Goal: Find specific page/section: Find specific page/section

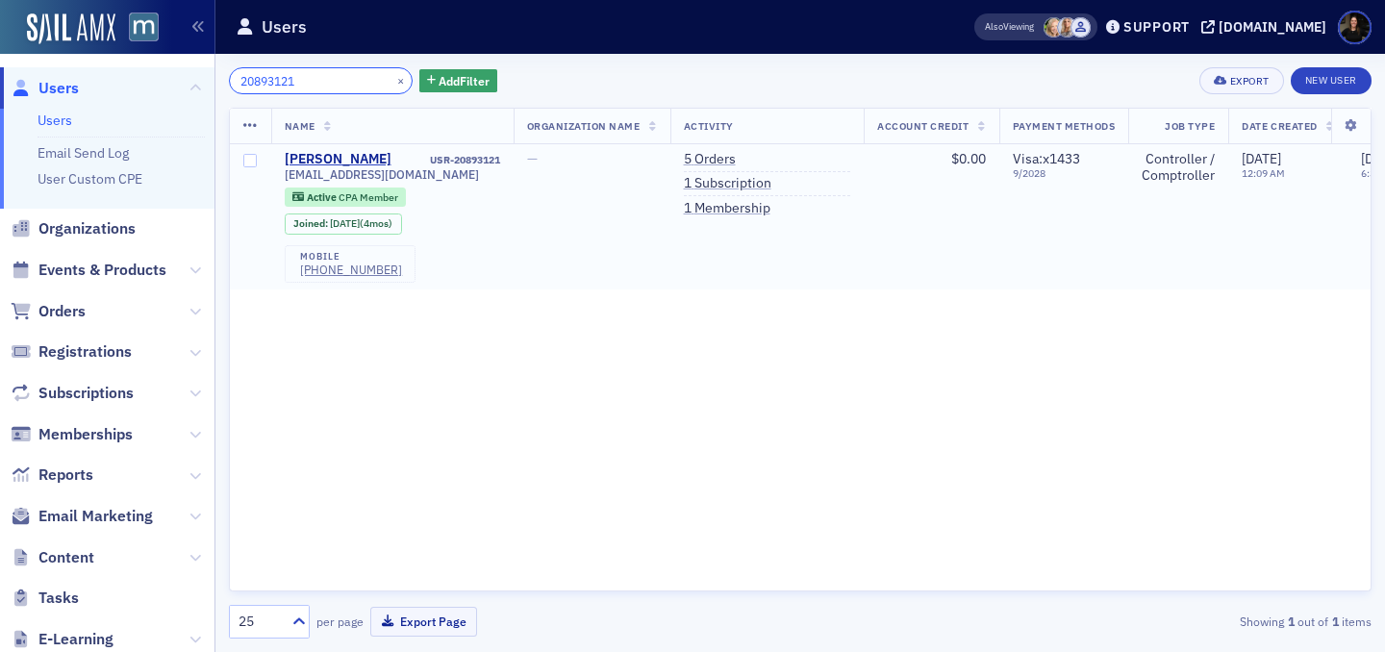
type input "20893121"
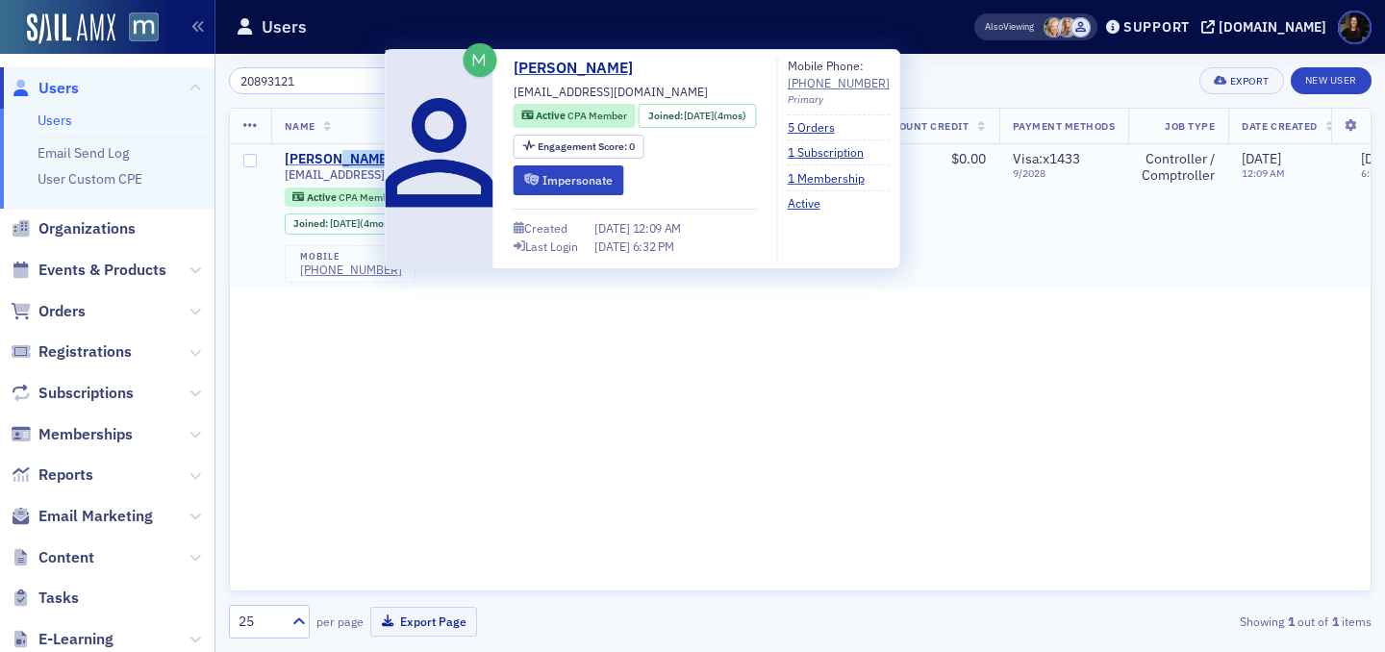
drag, startPoint x: 401, startPoint y: 159, endPoint x: 334, endPoint y: 163, distance: 67.5
click at [334, 163] on div "[PERSON_NAME] USR-20893121" at bounding box center [393, 159] width 216 height 17
copy div "[PERSON_NAME]"
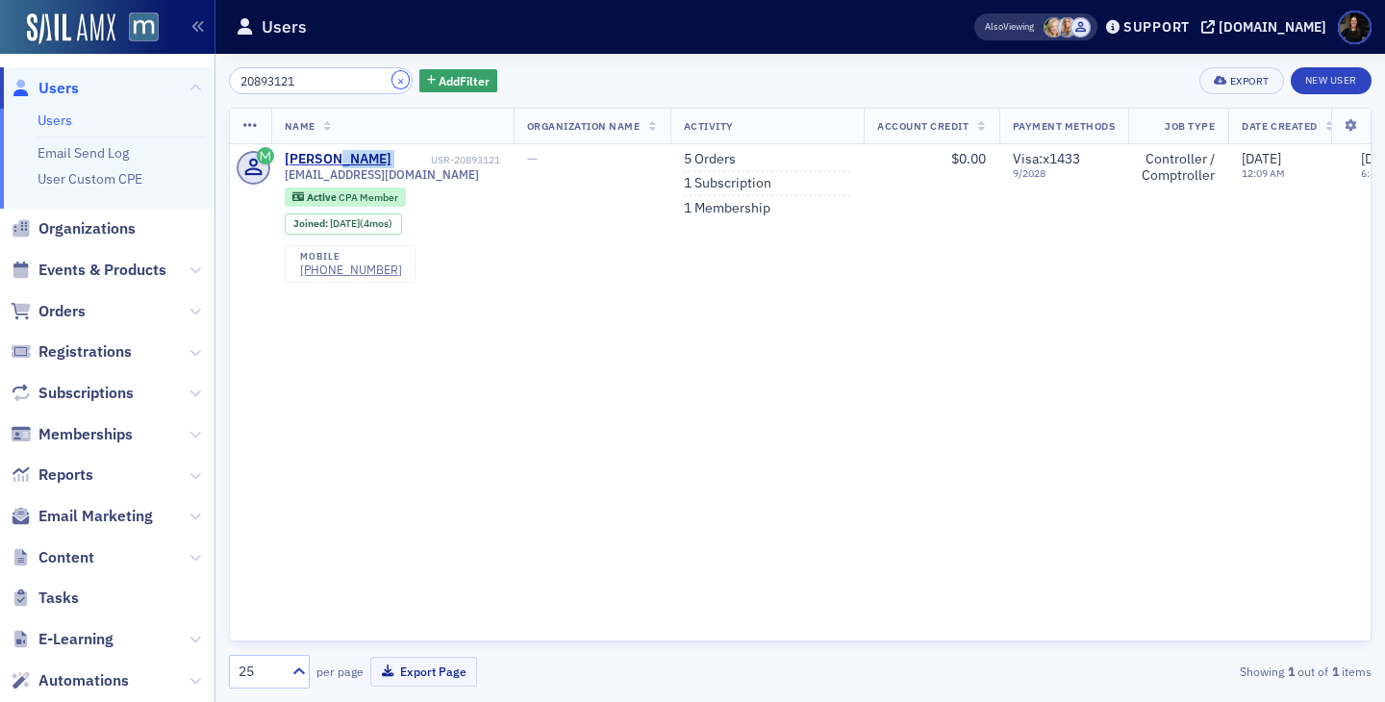
click at [393, 83] on button "×" at bounding box center [401, 79] width 17 height 17
